Goal: Information Seeking & Learning: Learn about a topic

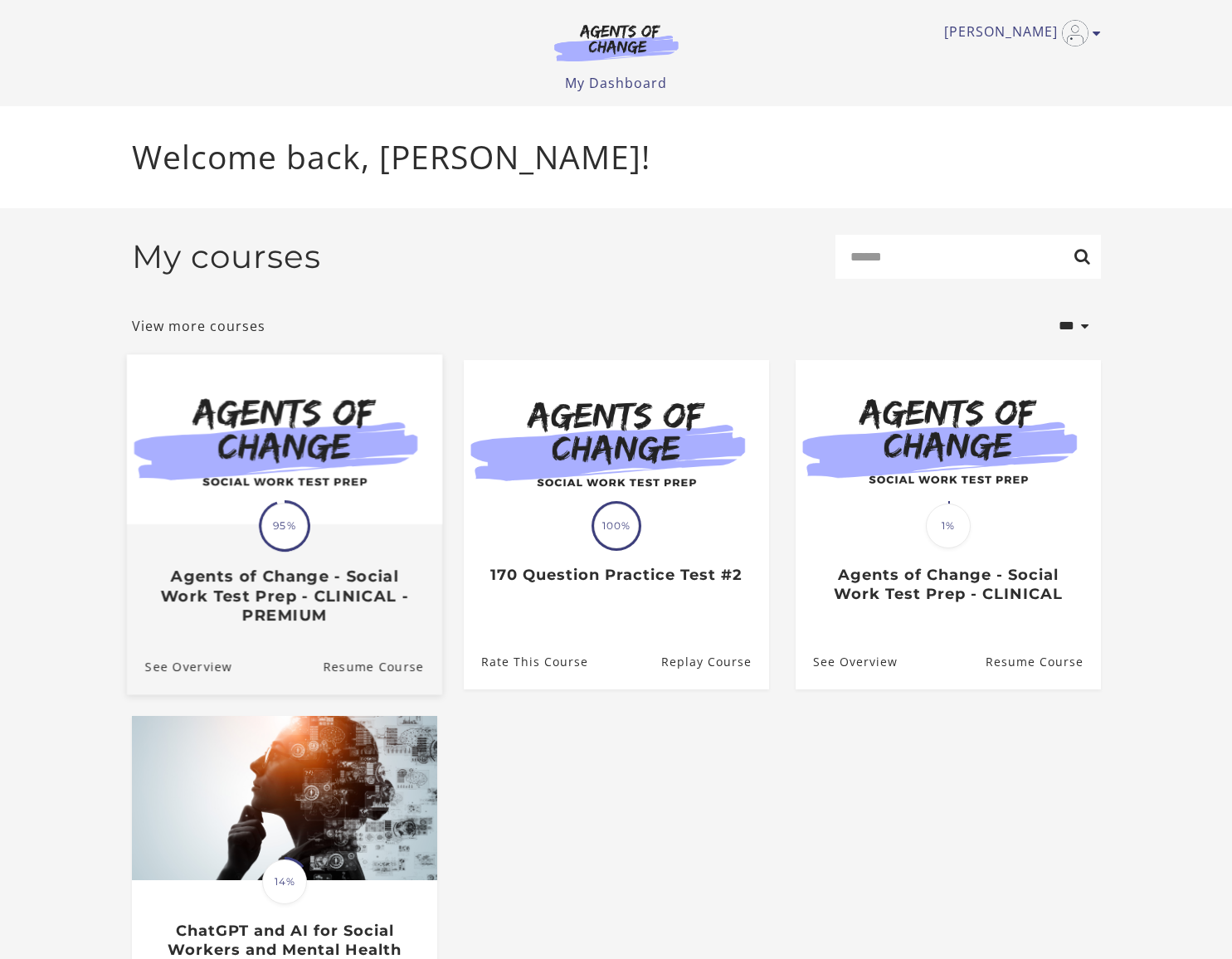
click at [234, 508] on img at bounding box center [284, 440] width 316 height 170
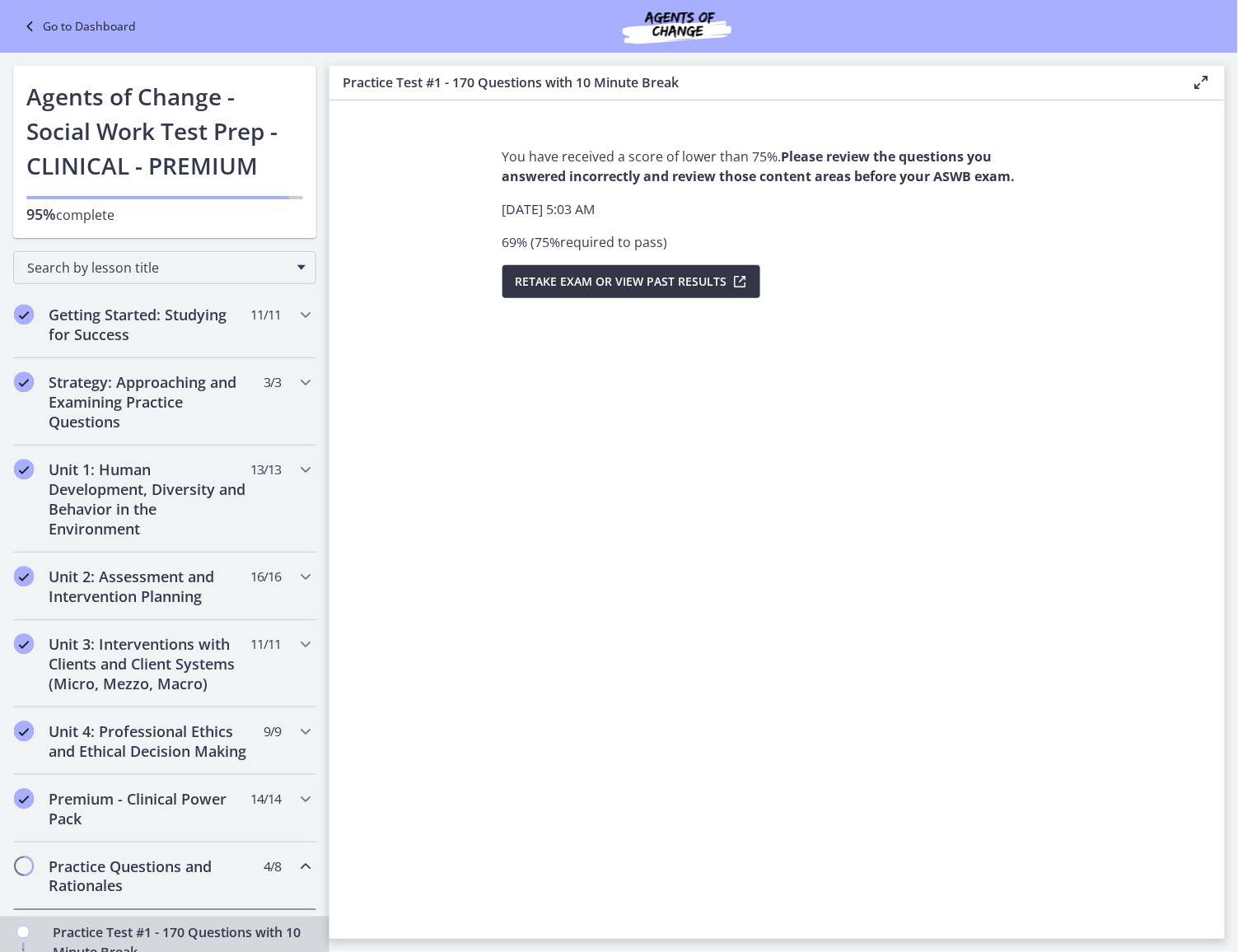
click at [629, 283] on span "Retake Exam OR View Past Results" at bounding box center [621, 282] width 211 height 20
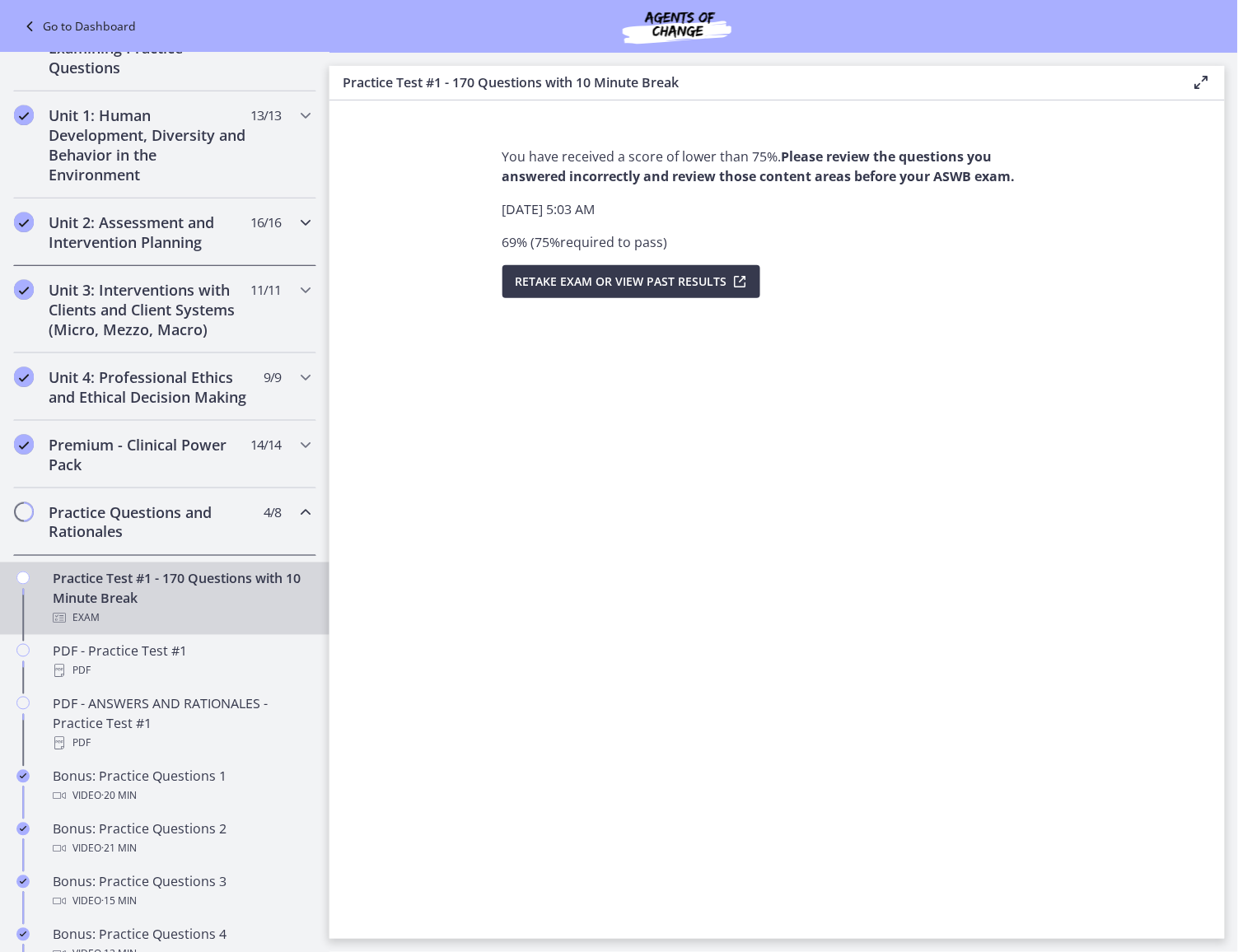
scroll to position [412, 0]
